Goal: Task Accomplishment & Management: Use online tool/utility

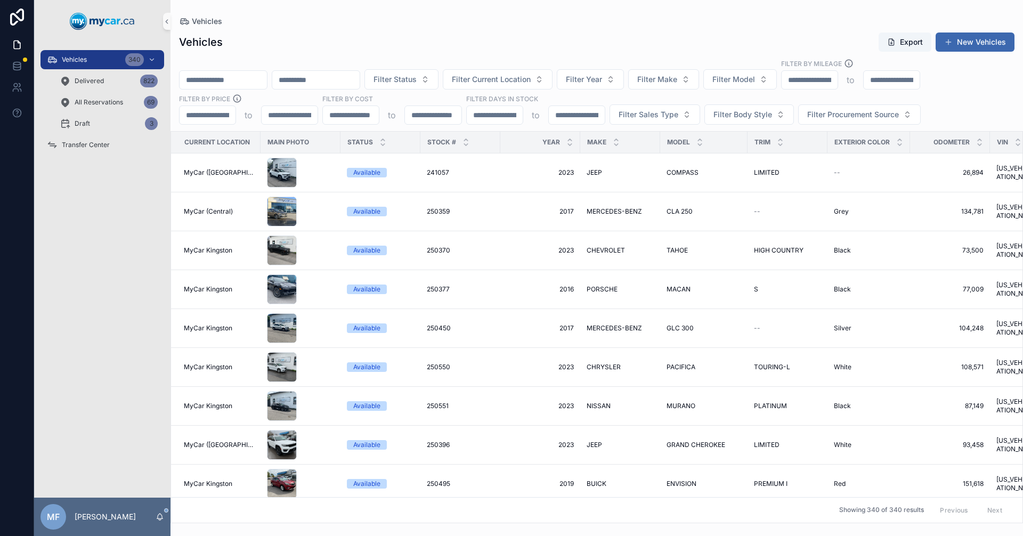
drag, startPoint x: 238, startPoint y: 78, endPoint x: 261, endPoint y: 75, distance: 23.1
click at [239, 78] on input "scrollable content" at bounding box center [223, 79] width 87 height 15
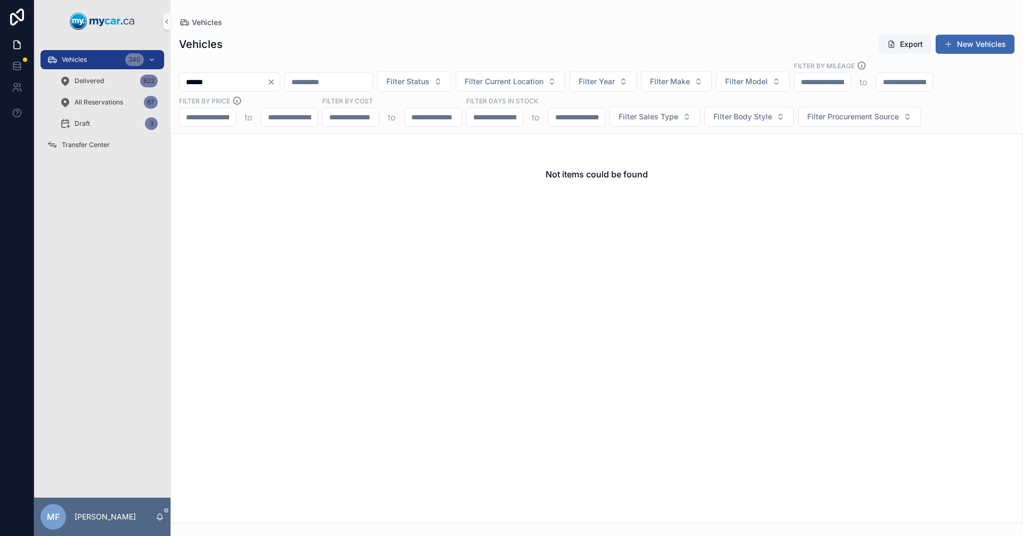
drag, startPoint x: 195, startPoint y: 83, endPoint x: 215, endPoint y: 90, distance: 21.9
click at [195, 83] on input "******" at bounding box center [223, 82] width 87 height 15
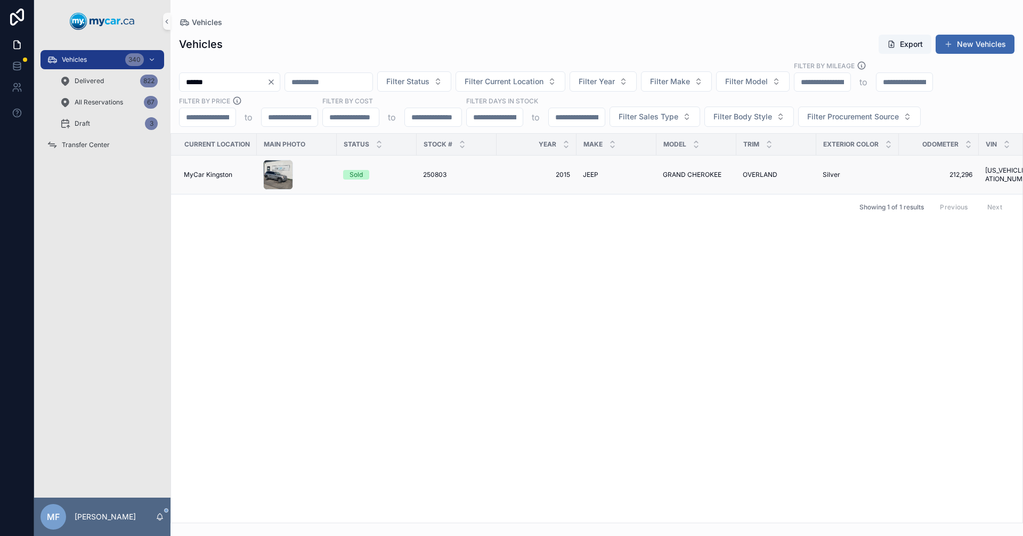
type input "******"
click at [663, 173] on span "GRAND CHEROKEE" at bounding box center [692, 175] width 59 height 9
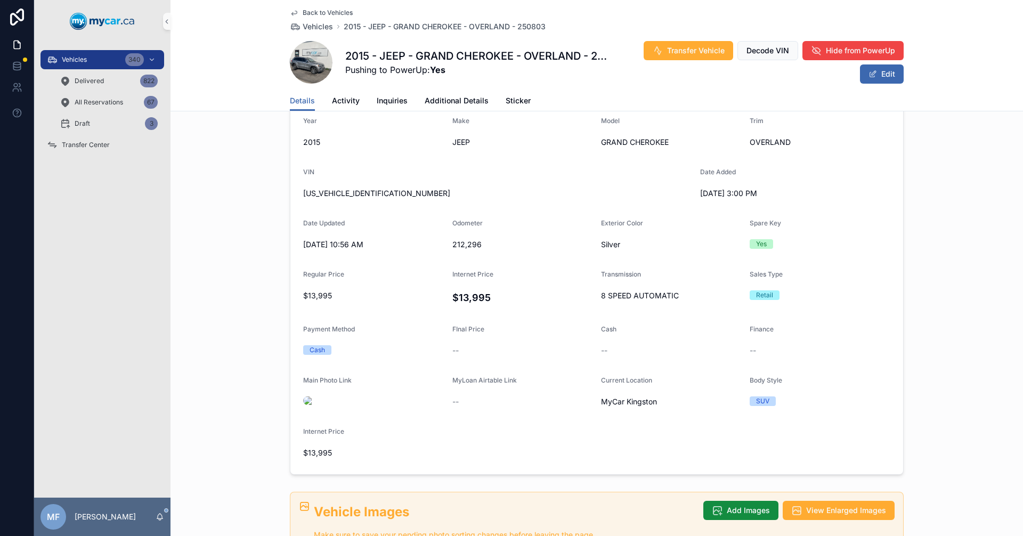
scroll to position [267, 0]
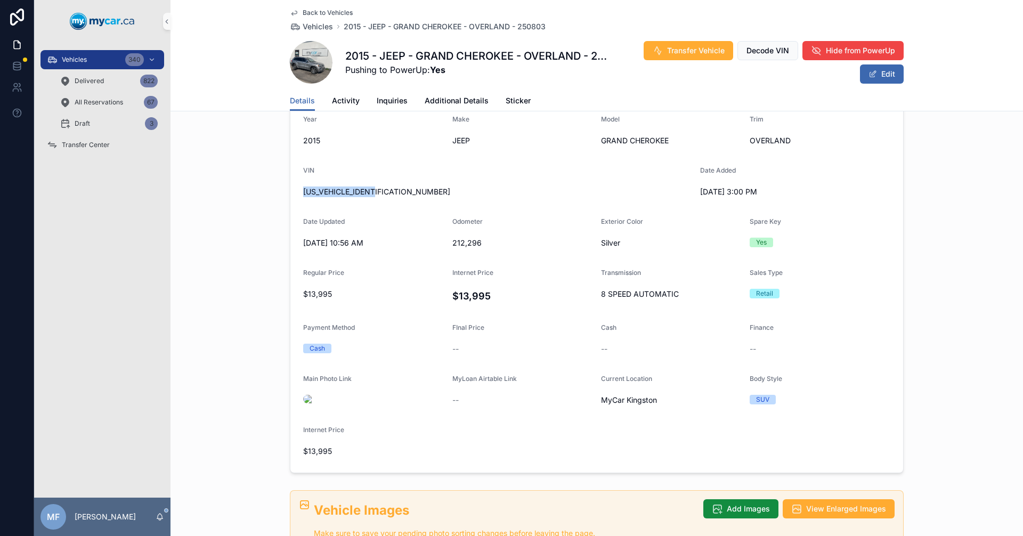
drag, startPoint x: 396, startPoint y: 192, endPoint x: 295, endPoint y: 190, distance: 100.8
click at [295, 190] on form "Year [DATE] Make JEEP Model GRAND CHEROKEE Trim OVERLAND VIN [US_VEHICLE_IDENTI…" at bounding box center [596, 287] width 613 height 370
copy span "[US_VEHICLE_IDENTIFICATION_NUMBER]"
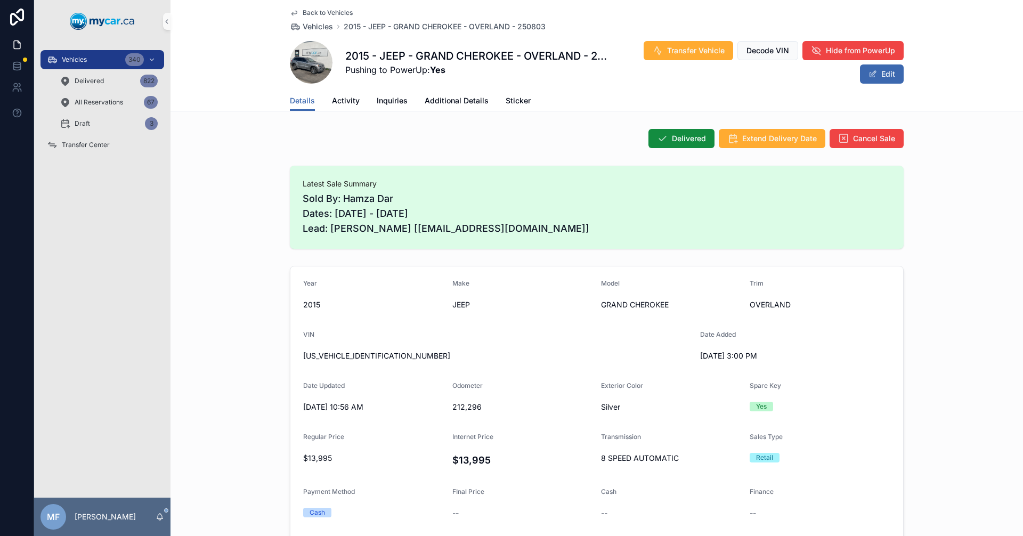
scroll to position [0, 0]
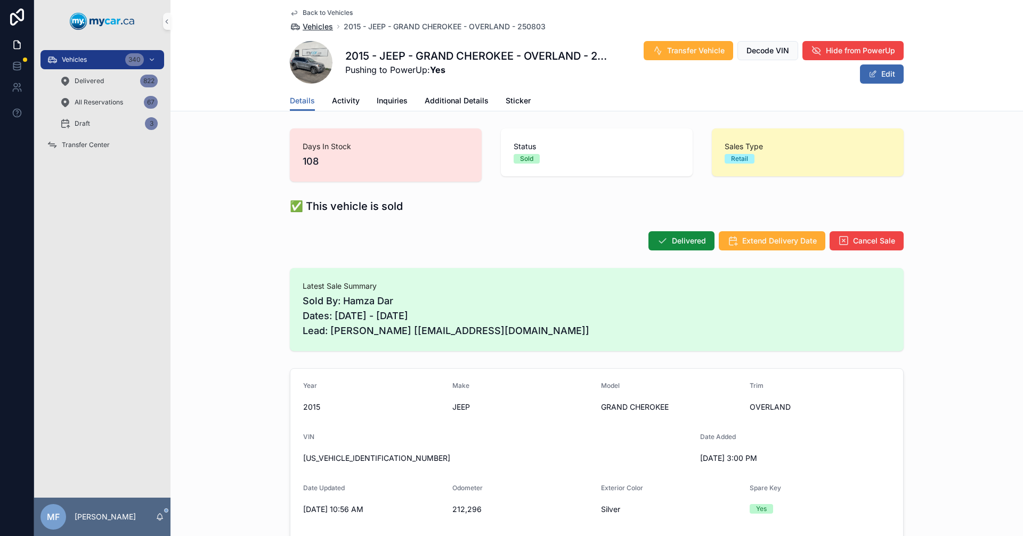
click at [319, 28] on span "Vehicles" at bounding box center [318, 26] width 30 height 11
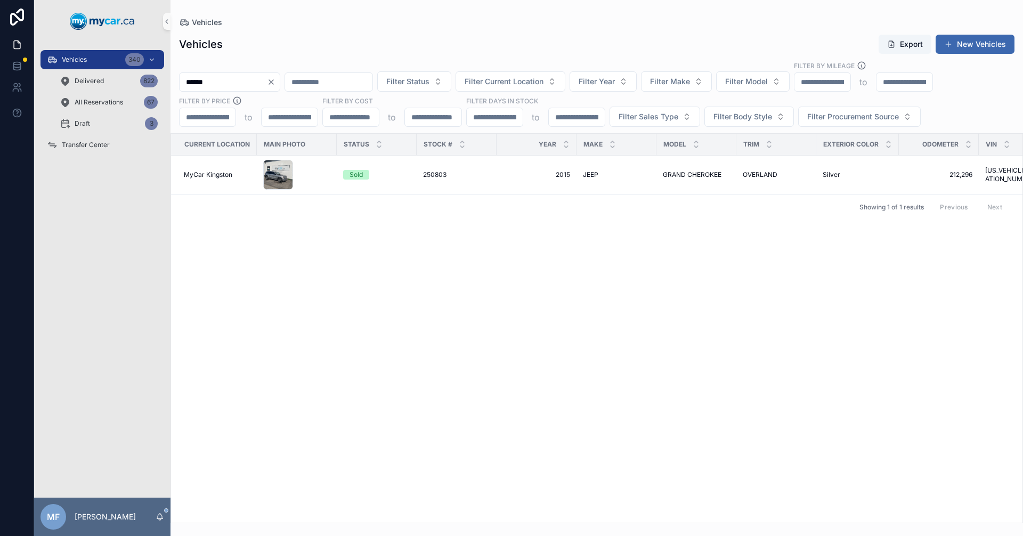
drag, startPoint x: 268, startPoint y: 82, endPoint x: 44, endPoint y: 86, distance: 223.4
click at [44, 86] on div "Vehicles 340 Delivered 822 All Reservations 67 Draft 3 Transfer Center MF [PERS…" at bounding box center [528, 268] width 989 height 536
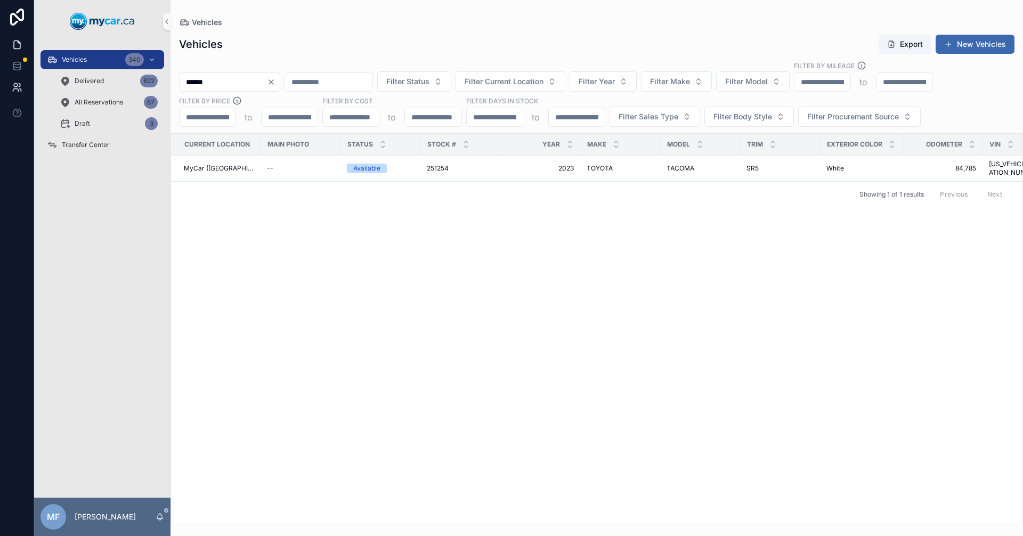
drag, startPoint x: 243, startPoint y: 79, endPoint x: 0, endPoint y: 86, distance: 243.2
click at [0, 86] on div "Vehicles 340 Delivered 822 All Reservations 67 Draft 3 Transfer Center MF [PERS…" at bounding box center [511, 268] width 1023 height 536
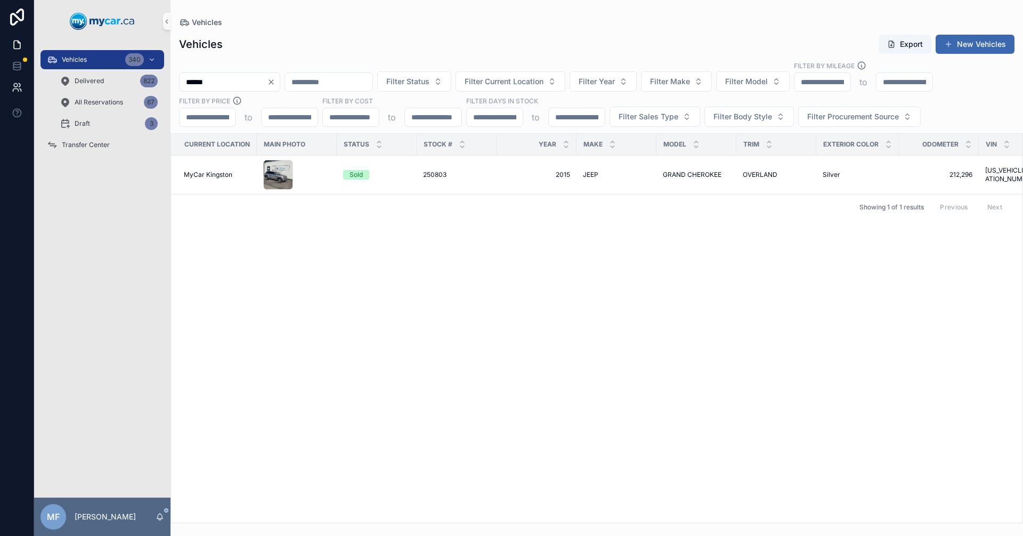
drag, startPoint x: 252, startPoint y: 88, endPoint x: 0, endPoint y: 89, distance: 251.6
click at [0, 89] on div "Vehicles 340 Delivered 822 All Reservations 67 Draft 3 Transfer Center MF [PERS…" at bounding box center [511, 268] width 1023 height 536
type input "******"
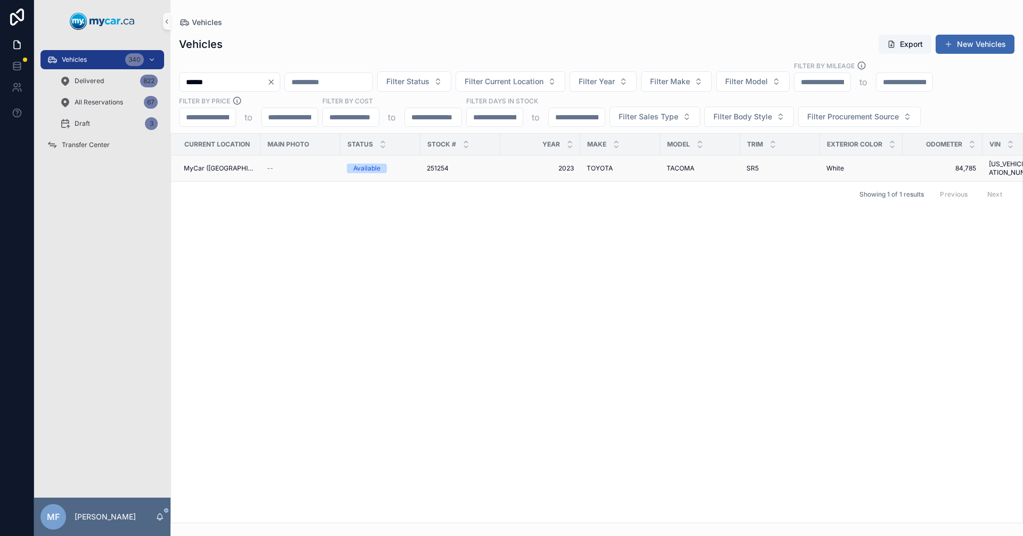
click at [449, 169] on td "251254 251254" at bounding box center [461, 169] width 80 height 26
click at [693, 165] on div "TACOMA TACOMA" at bounding box center [700, 168] width 67 height 9
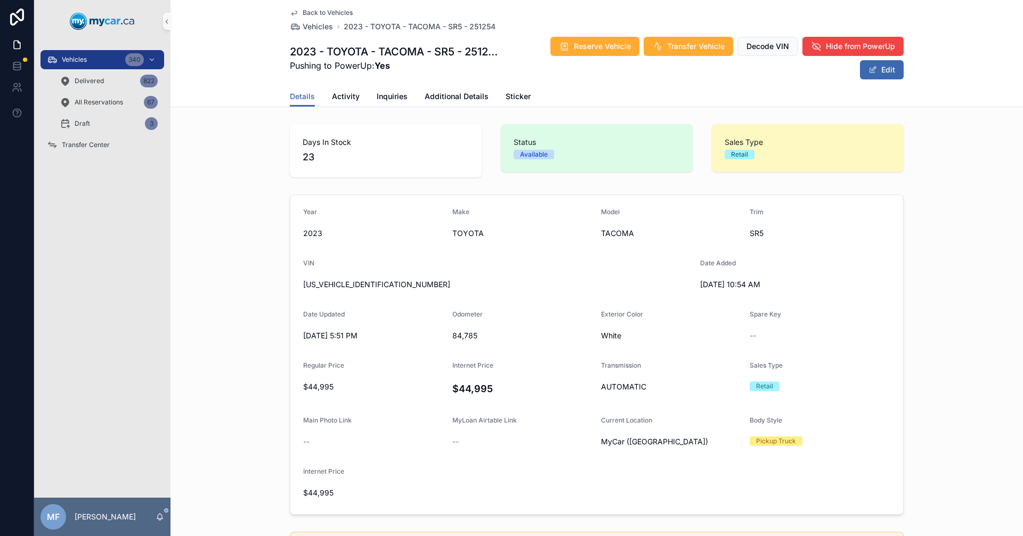
scroll to position [373, 0]
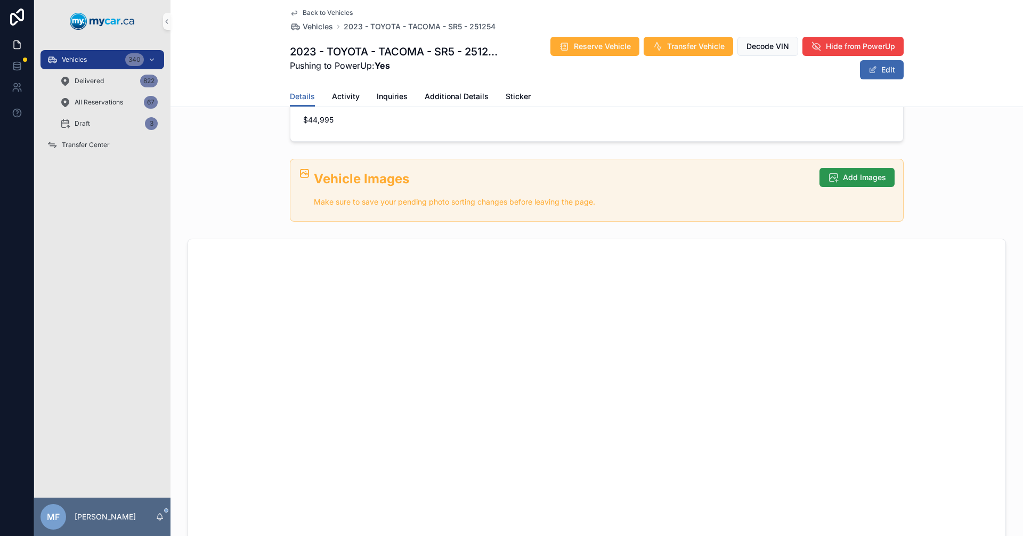
click at [845, 179] on span "Add Images" at bounding box center [864, 177] width 43 height 11
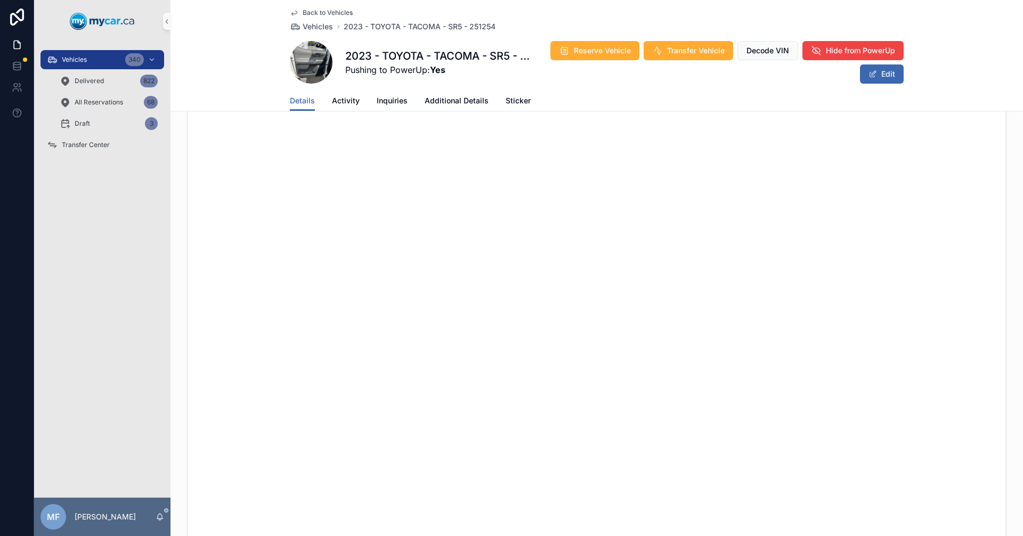
scroll to position [697, 0]
click at [303, 26] on span "Vehicles" at bounding box center [318, 26] width 30 height 11
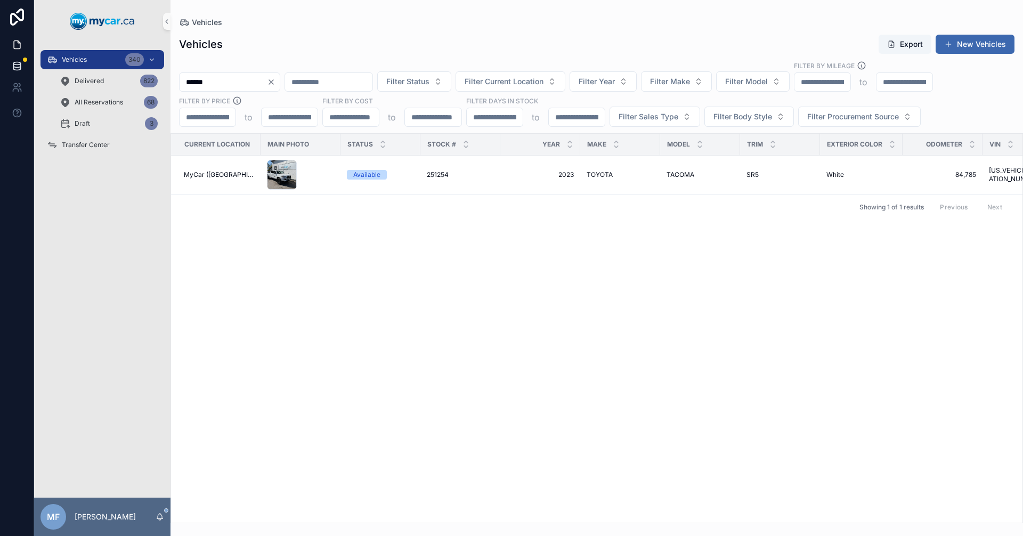
drag, startPoint x: 258, startPoint y: 77, endPoint x: 20, endPoint y: 68, distance: 238.4
click at [20, 68] on div "Vehicles 340 Delivered 822 All Reservations 68 Draft 3 Transfer Center MF [PERS…" at bounding box center [511, 268] width 1023 height 536
type input "******"
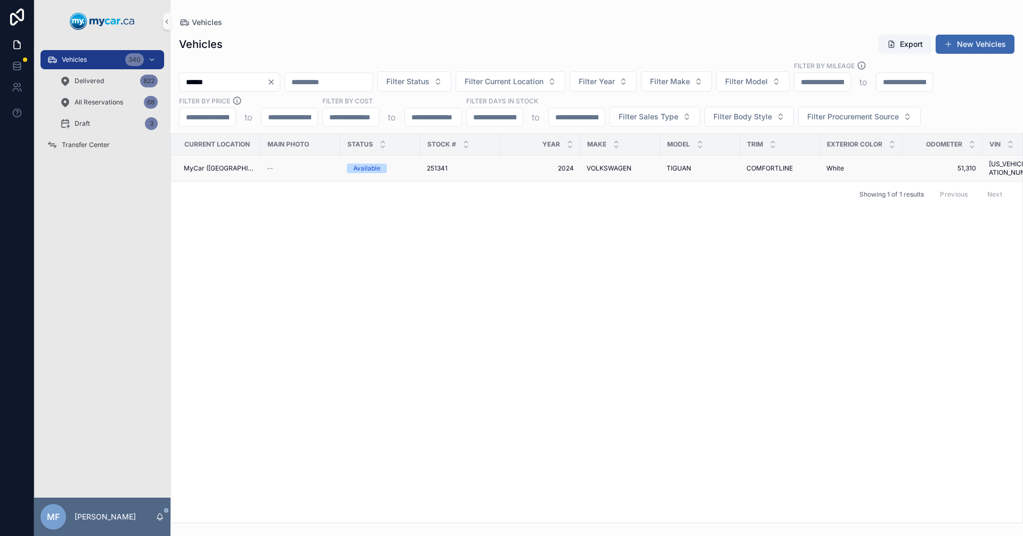
click at [440, 158] on td "251341 251341" at bounding box center [461, 169] width 80 height 26
click at [427, 164] on span "251341" at bounding box center [437, 168] width 21 height 9
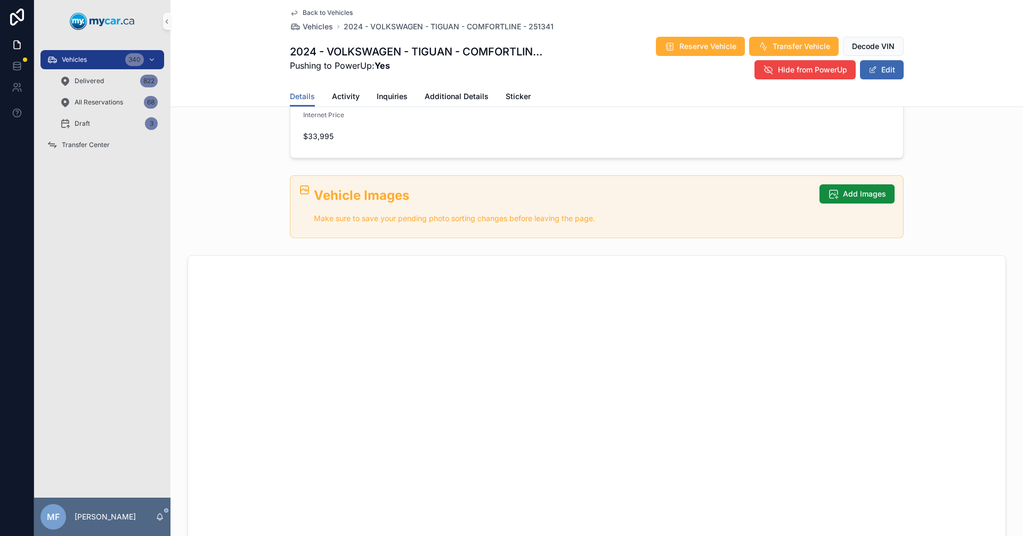
scroll to position [373, 0]
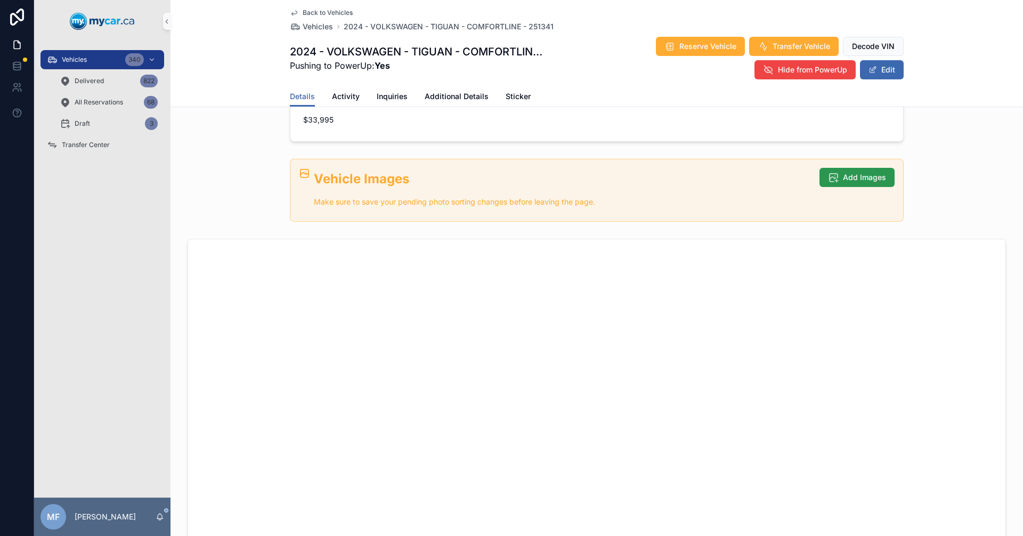
click at [849, 177] on span "Add Images" at bounding box center [864, 177] width 43 height 11
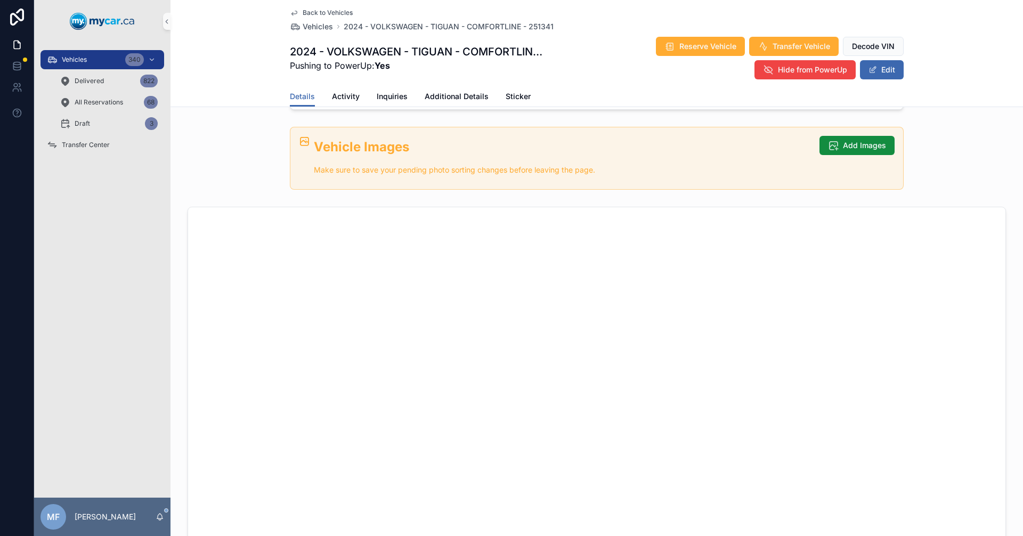
scroll to position [213, 0]
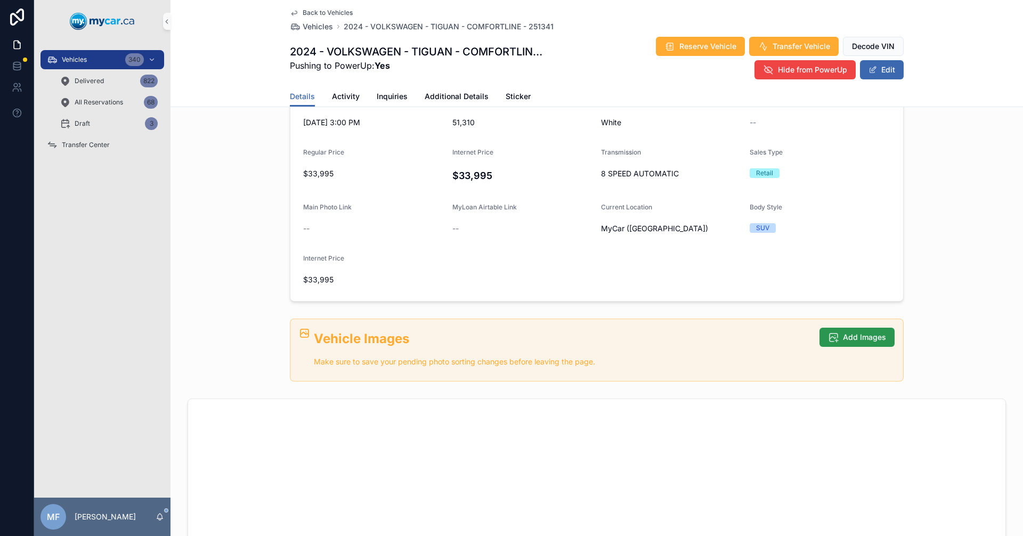
click at [875, 340] on span "Add Images" at bounding box center [864, 337] width 43 height 11
click at [856, 339] on span "Add Images" at bounding box center [864, 337] width 43 height 11
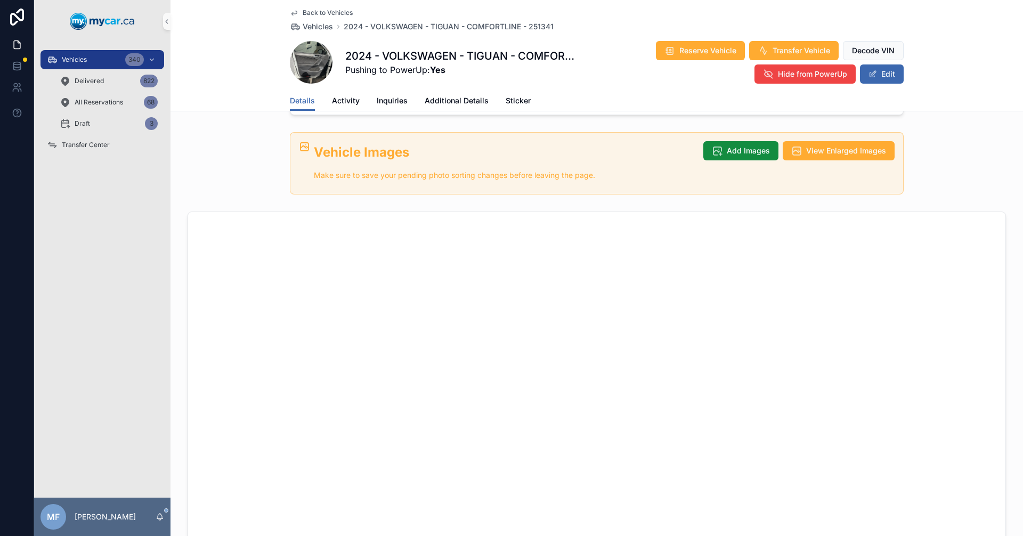
scroll to position [389, 0]
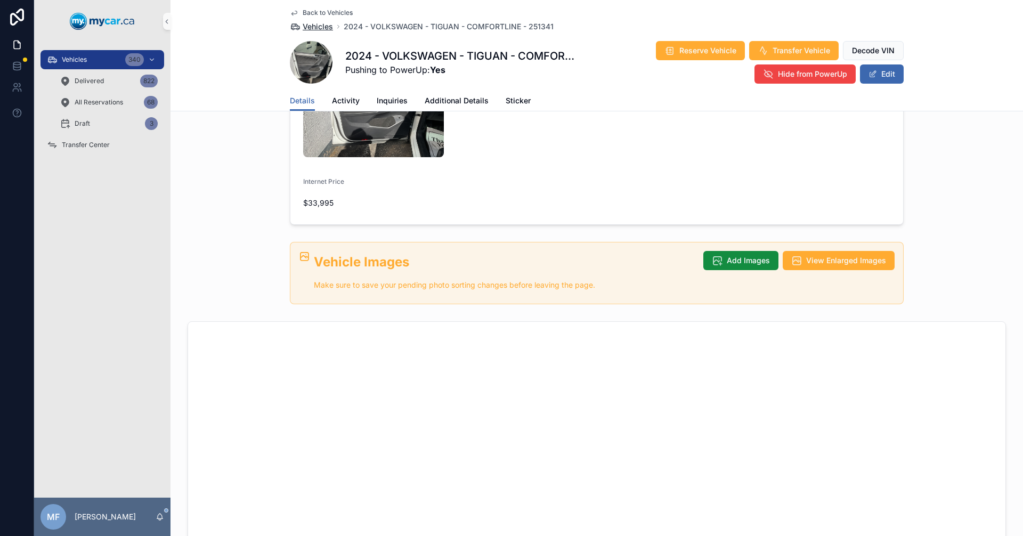
click at [320, 27] on span "Vehicles" at bounding box center [318, 26] width 30 height 11
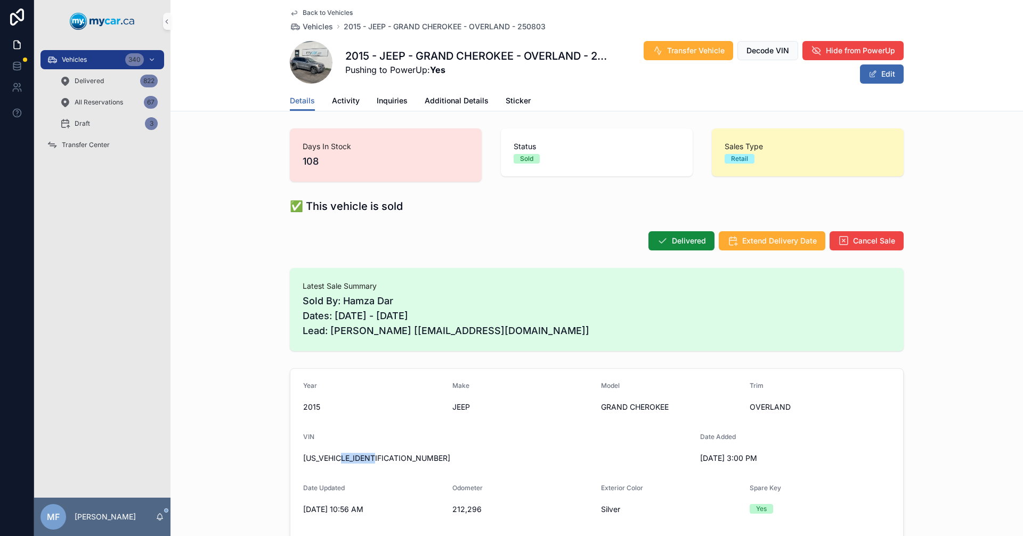
drag, startPoint x: 342, startPoint y: 457, endPoint x: 466, endPoint y: 454, distance: 124.2
click at [453, 455] on span "[US_VEHICLE_IDENTIFICATION_NUMBER]" at bounding box center [497, 458] width 389 height 11
click at [471, 453] on span "[US_VEHICLE_IDENTIFICATION_NUMBER]" at bounding box center [497, 458] width 389 height 11
drag, startPoint x: 466, startPoint y: 454, endPoint x: 372, endPoint y: 380, distance: 119.6
